Goal: Information Seeking & Learning: Learn about a topic

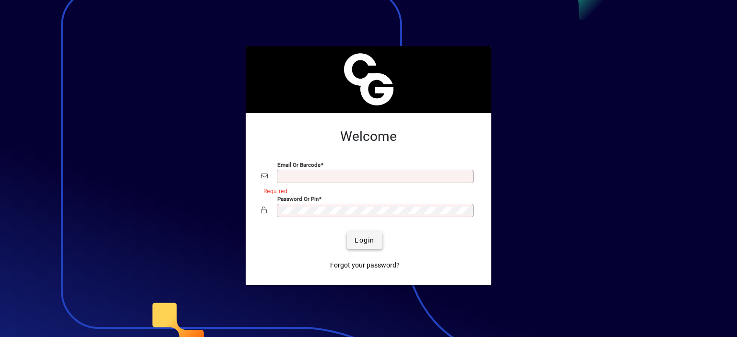
type input "**********"
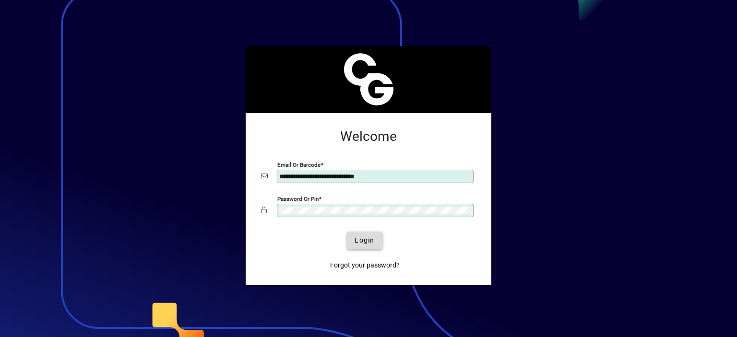
click at [367, 245] on span "submit" at bounding box center [364, 240] width 35 height 23
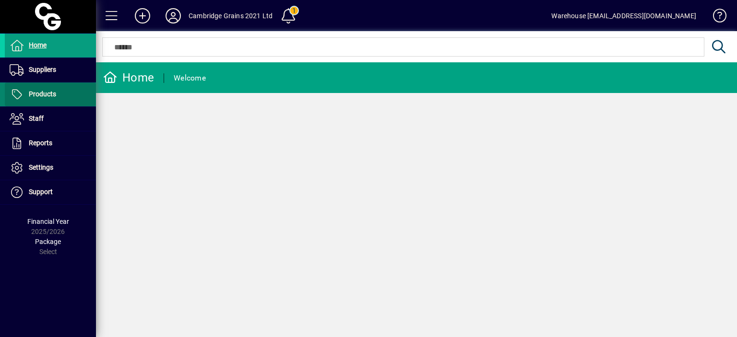
click at [40, 90] on span "Products" at bounding box center [42, 94] width 27 height 8
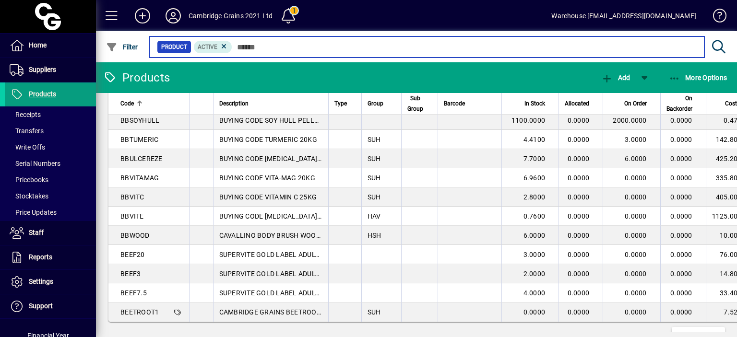
scroll to position [1765, 0]
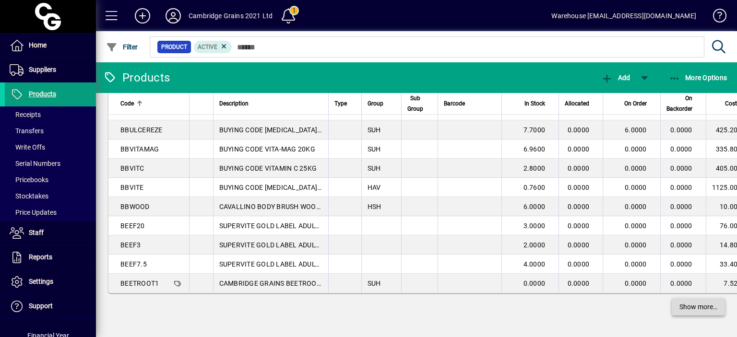
click at [679, 307] on span "Show more…" at bounding box center [698, 307] width 38 height 10
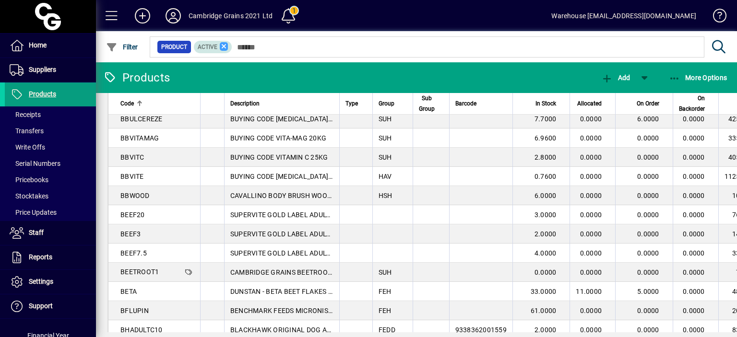
click at [223, 45] on icon at bounding box center [224, 46] width 9 height 9
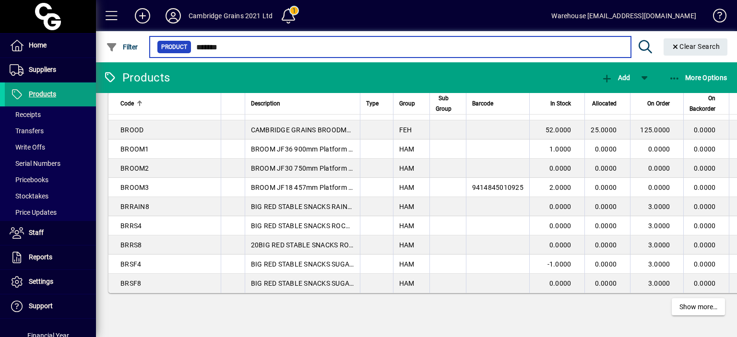
scroll to position [1754, 0]
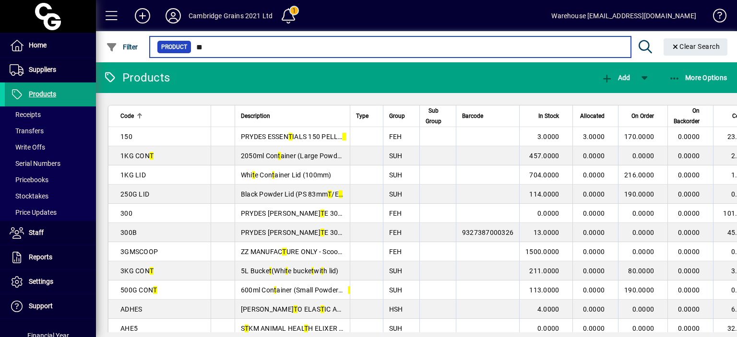
type input "*"
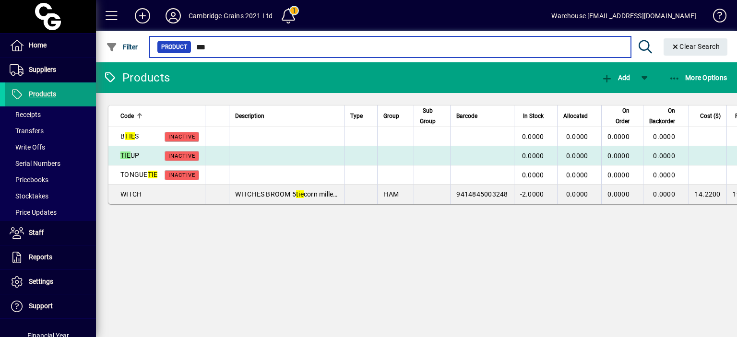
type input "***"
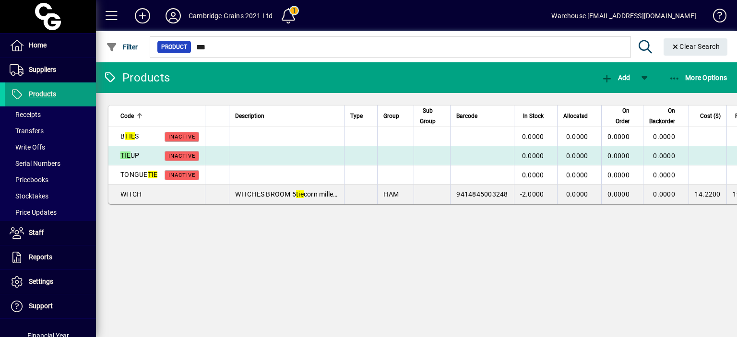
click at [125, 157] on em "TIE" at bounding box center [125, 156] width 10 height 8
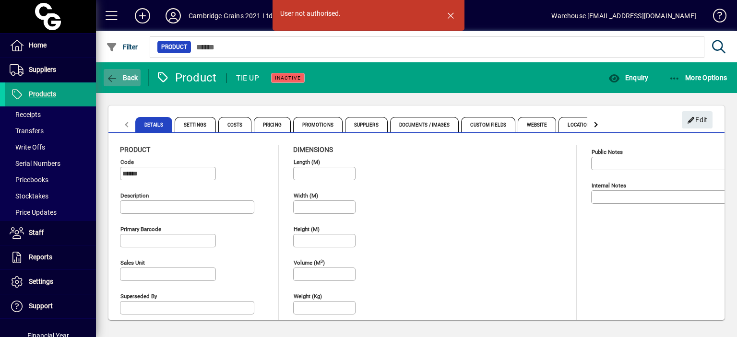
click at [113, 75] on icon "button" at bounding box center [112, 79] width 12 height 10
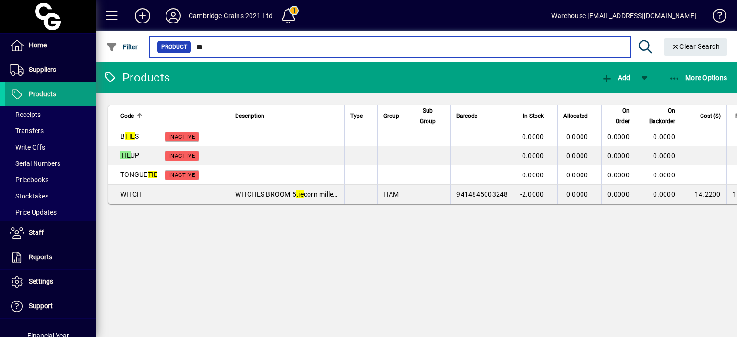
type input "*"
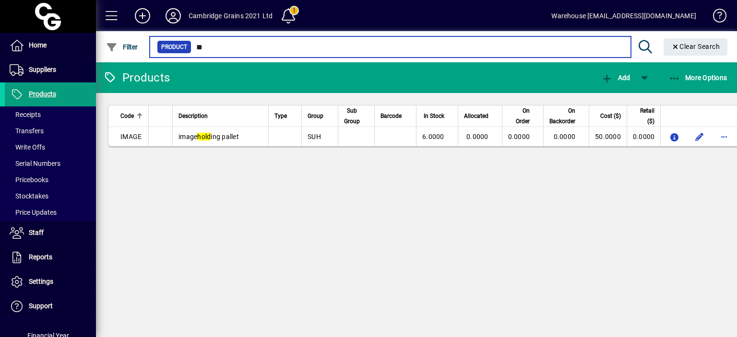
type input "*"
